Goal: Task Accomplishment & Management: Use online tool/utility

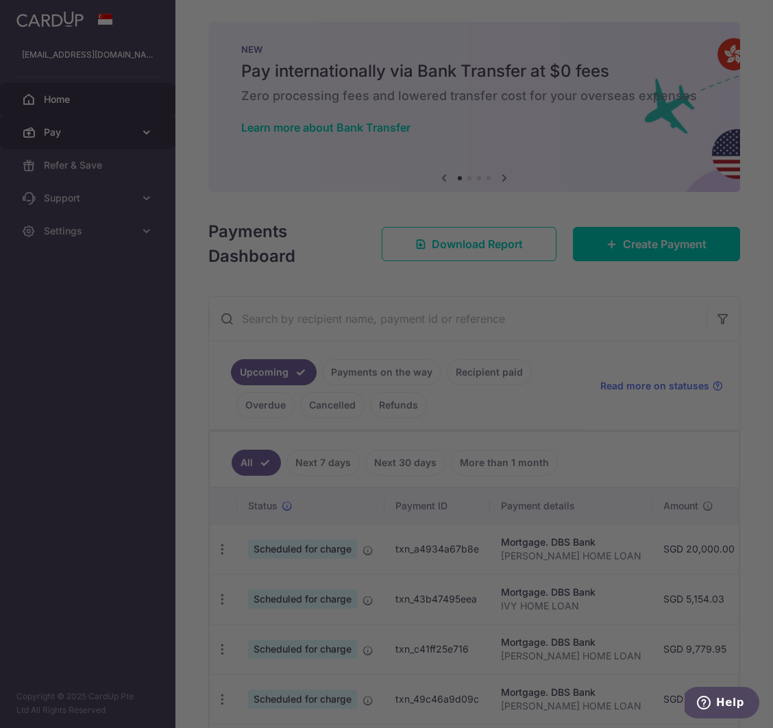
click at [107, 127] on body "[EMAIL_ADDRESS][DOMAIN_NAME] Home Pay Payments Recipients Cards Refer & Save Su…" at bounding box center [386, 364] width 773 height 728
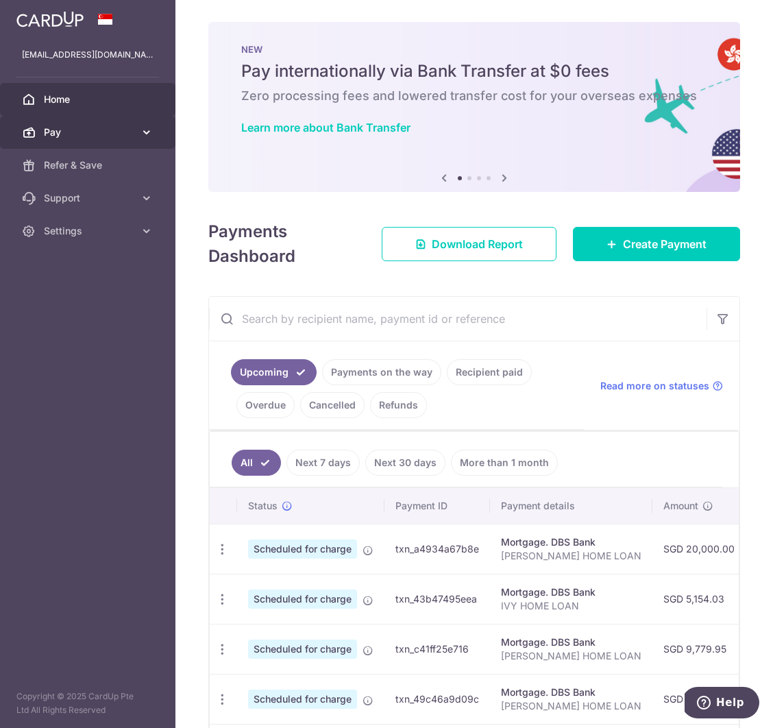
click at [80, 132] on span "Pay" at bounding box center [89, 132] width 91 height 14
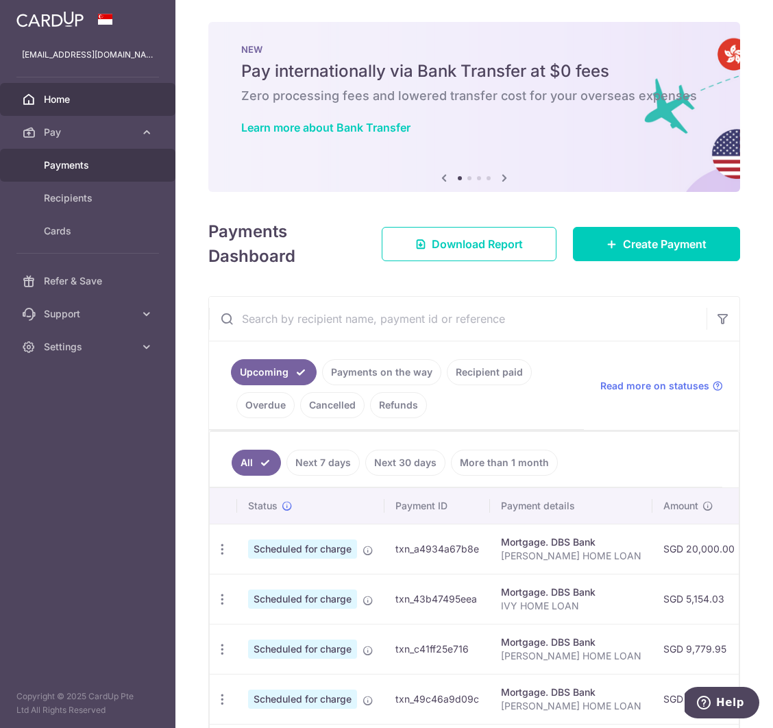
click at [81, 164] on span "Payments" at bounding box center [89, 165] width 91 height 14
